Goal: Task Accomplishment & Management: Use online tool/utility

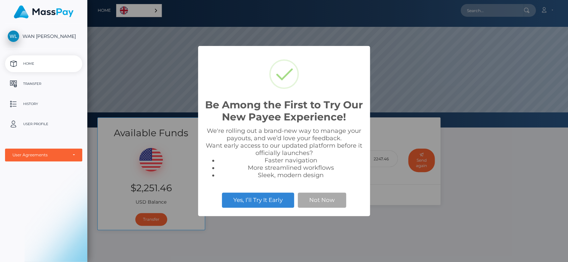
scroll to position [127, 480]
click at [30, 103] on p "History" at bounding box center [44, 104] width 72 height 10
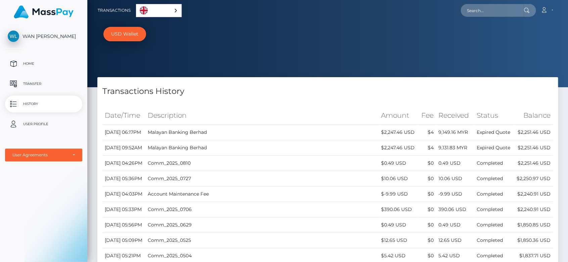
click at [49, 85] on p "Transfer" at bounding box center [44, 84] width 72 height 10
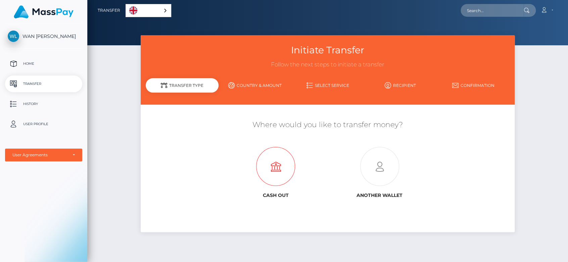
click at [273, 177] on icon at bounding box center [276, 166] width 104 height 39
